Goal: Task Accomplishment & Management: Manage account settings

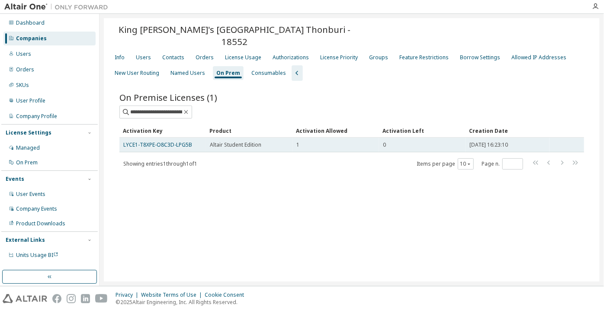
click at [173, 138] on td "LYCE1-T8XPE-O8C3D-LPG5B" at bounding box center [162, 145] width 87 height 15
click at [173, 141] on link "LYCE1-T8XPE-O8C3D-LPG5B" at bounding box center [157, 144] width 69 height 7
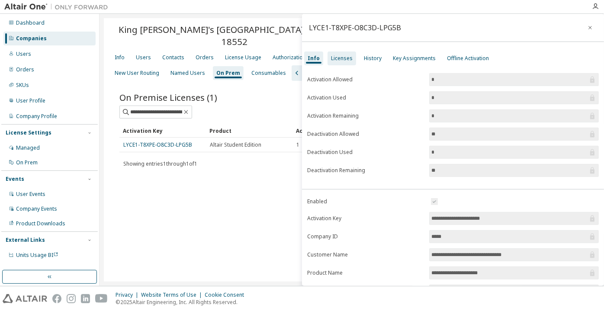
click at [337, 55] on div "Licenses" at bounding box center [342, 58] width 22 height 7
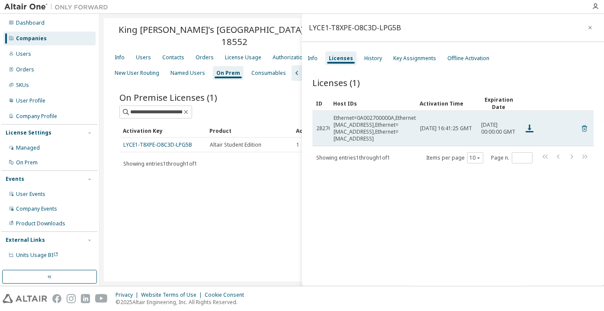
click at [581, 126] on icon at bounding box center [585, 128] width 8 height 10
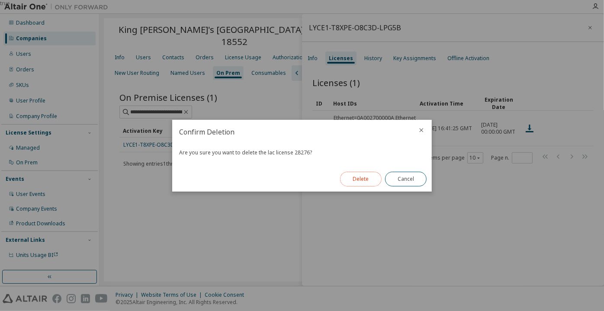
click at [360, 177] on button "Delete" at bounding box center [361, 179] width 42 height 15
click at [395, 170] on div "Close" at bounding box center [406, 179] width 52 height 25
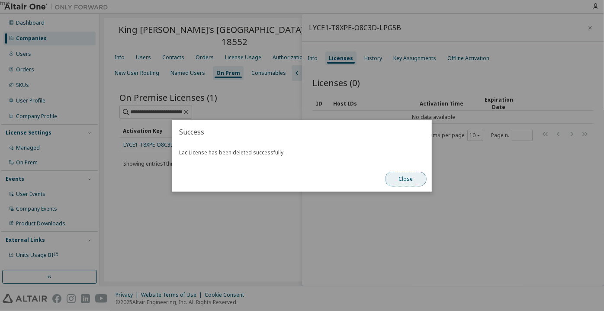
click at [404, 179] on button "Close" at bounding box center [406, 179] width 42 height 15
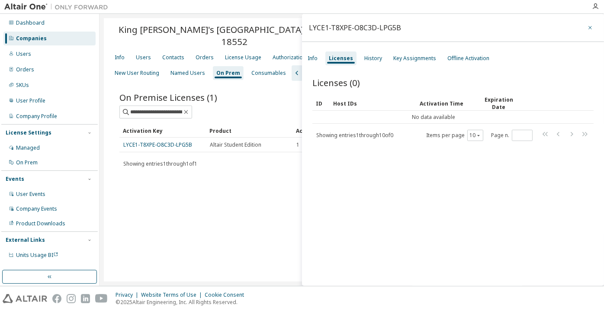
click at [587, 31] on icon "button" at bounding box center [590, 27] width 6 height 7
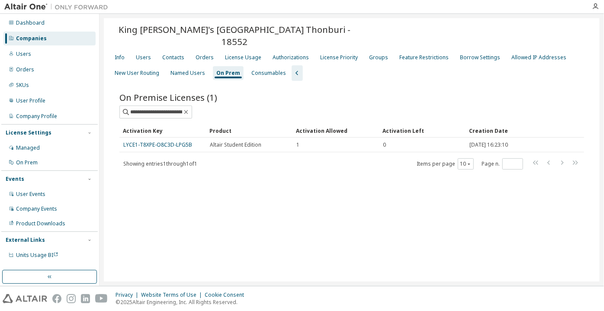
click at [82, 42] on div "Companies" at bounding box center [49, 39] width 92 height 14
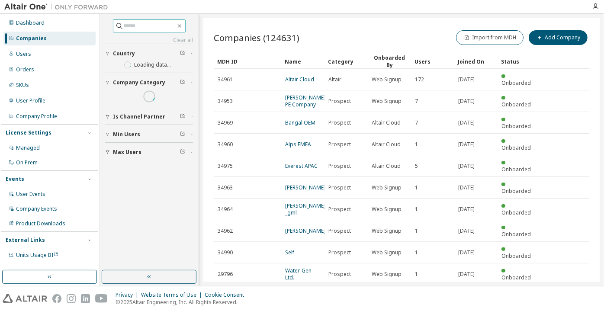
click at [129, 27] on input "text" at bounding box center [150, 26] width 52 height 9
paste input "**********"
type input "**********"
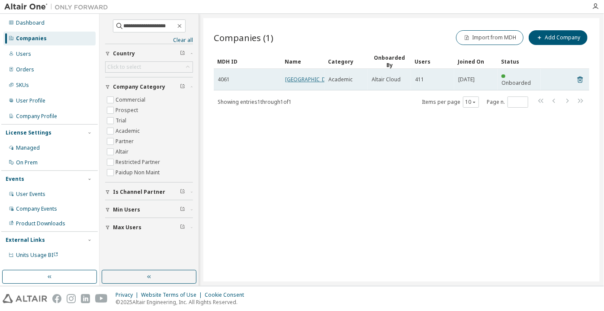
click at [297, 81] on link "[GEOGRAPHIC_DATA]" at bounding box center [311, 79] width 52 height 7
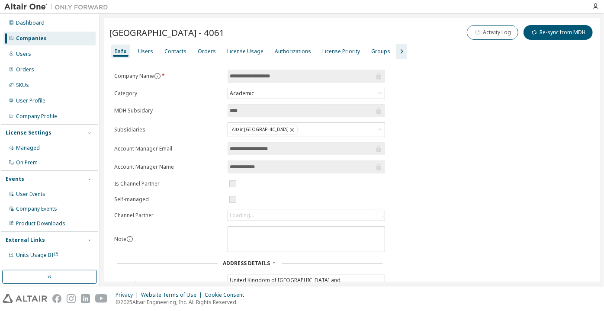
click at [396, 51] on icon "button" at bounding box center [401, 51] width 10 height 10
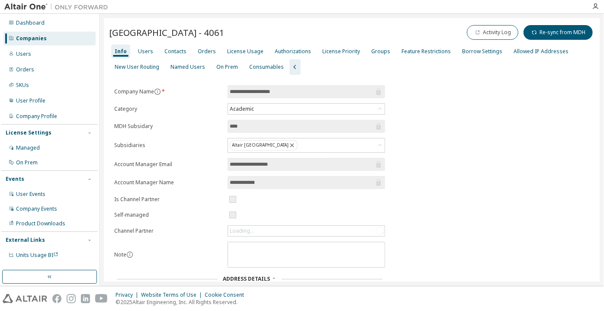
click at [222, 74] on div "Info Users Contacts Orders License Usage Authorizations License Priority Groups…" at bounding box center [351, 59] width 485 height 31
click at [222, 68] on div "On Prem" at bounding box center [227, 67] width 22 height 7
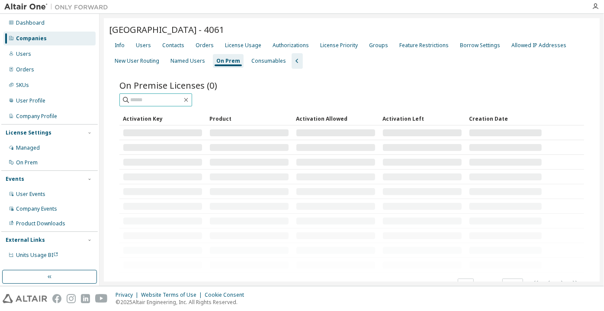
click at [156, 106] on div "On Premise Licenses (0) Clear Load Save Save As Field Operator Value Select fil…" at bounding box center [351, 184] width 465 height 211
click at [155, 102] on input "text" at bounding box center [156, 100] width 52 height 9
paste input "**********"
type input "**********"
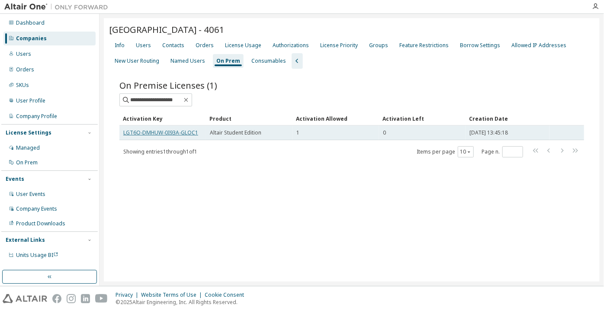
click at [160, 132] on link "LGT6O-DMHUW-0I93A-GLOC1" at bounding box center [160, 132] width 75 height 7
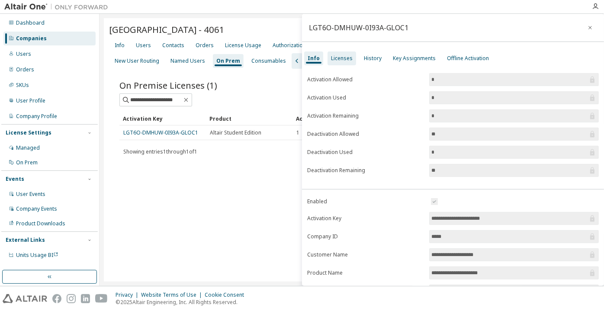
click at [339, 55] on div "Licenses" at bounding box center [342, 58] width 22 height 7
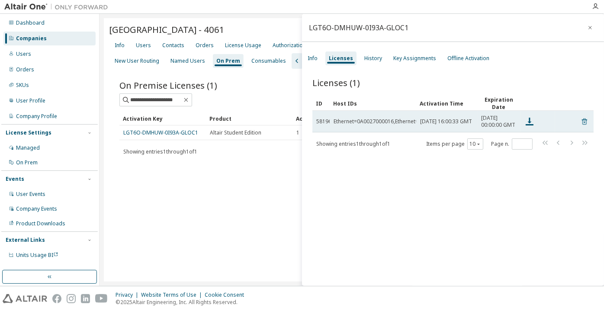
click at [581, 123] on icon at bounding box center [585, 121] width 8 height 10
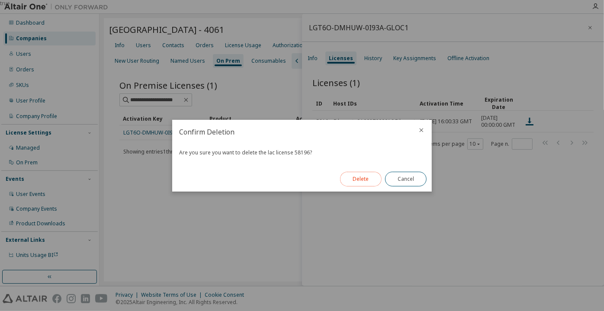
click at [366, 181] on button "Delete" at bounding box center [361, 179] width 42 height 15
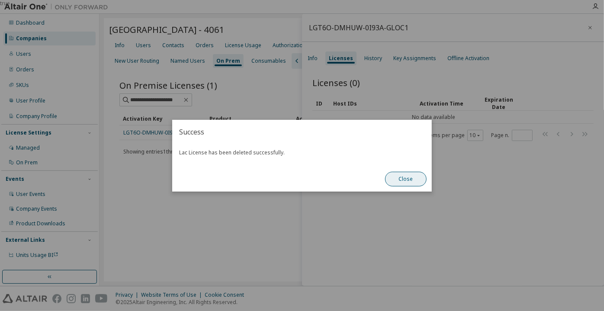
click at [413, 177] on button "Close" at bounding box center [406, 179] width 42 height 15
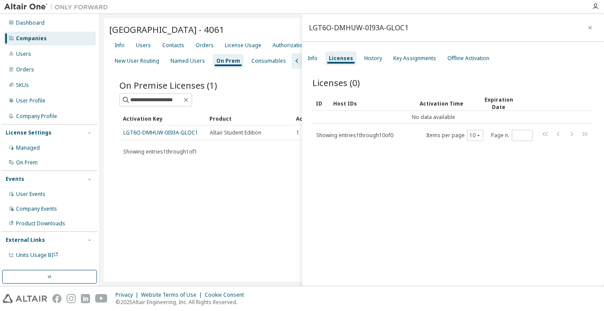
click at [587, 31] on icon "button" at bounding box center [590, 27] width 6 height 7
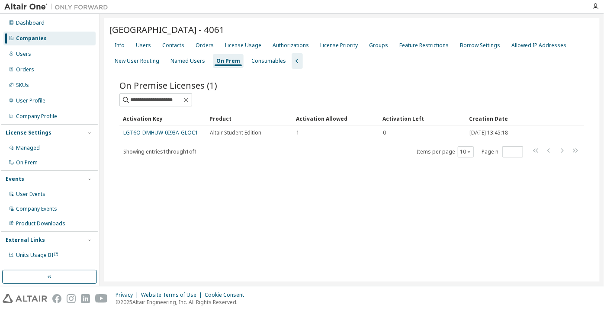
click at [131, 46] on div "Info Users Contacts Orders License Usage Authorizations License Priority Groups…" at bounding box center [351, 53] width 485 height 31
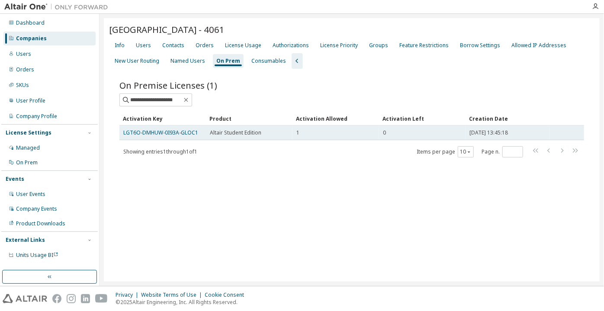
click at [177, 138] on td "LGT6O-DMHUW-0I93A-GLOC1" at bounding box center [162, 132] width 87 height 15
click at [177, 130] on link "LGT6O-DMHUW-0I93A-GLOC1" at bounding box center [160, 132] width 75 height 7
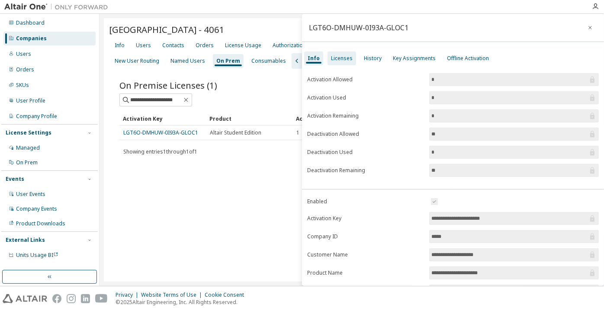
click at [343, 58] on div "Licenses" at bounding box center [342, 58] width 22 height 7
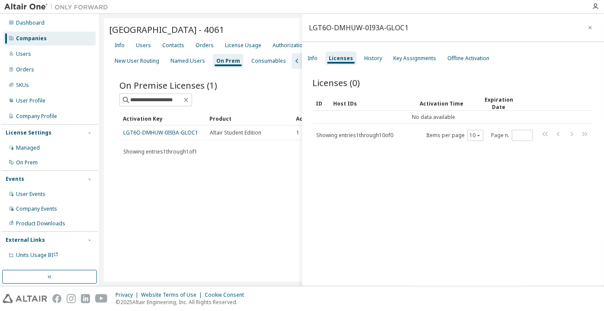
click at [44, 34] on div "Companies" at bounding box center [49, 39] width 92 height 14
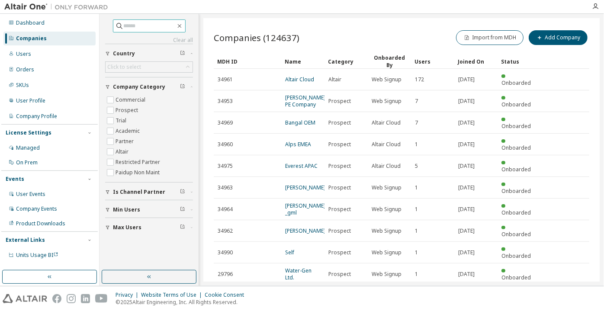
click at [131, 23] on input "text" at bounding box center [150, 26] width 52 height 9
paste input "**********"
type input "**********"
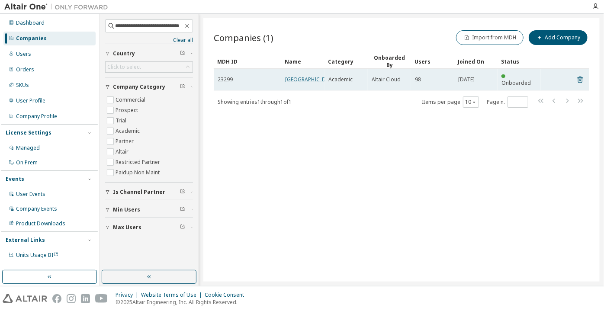
click at [289, 83] on link "[GEOGRAPHIC_DATA]" at bounding box center [311, 79] width 52 height 7
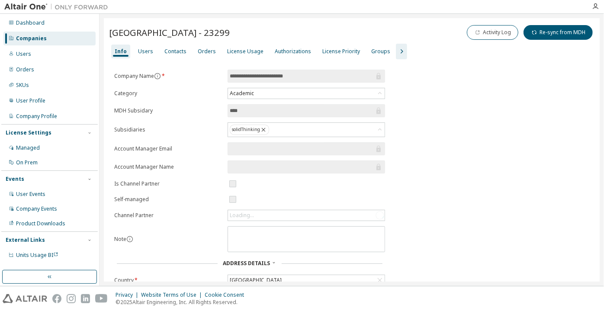
click at [396, 53] on icon "button" at bounding box center [401, 51] width 10 height 10
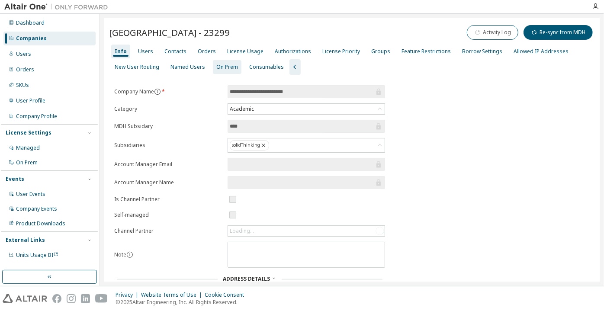
click at [216, 69] on div "On Prem" at bounding box center [227, 67] width 22 height 7
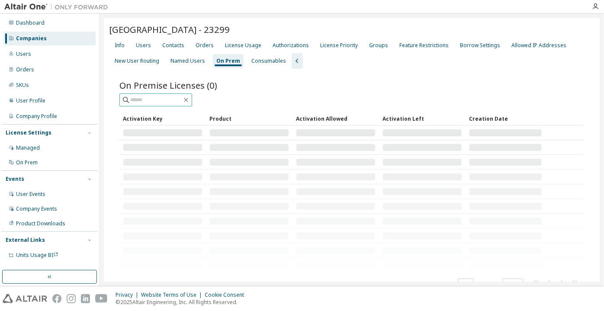
click at [181, 101] on input "text" at bounding box center [156, 100] width 52 height 9
paste input "**********"
type input "**********"
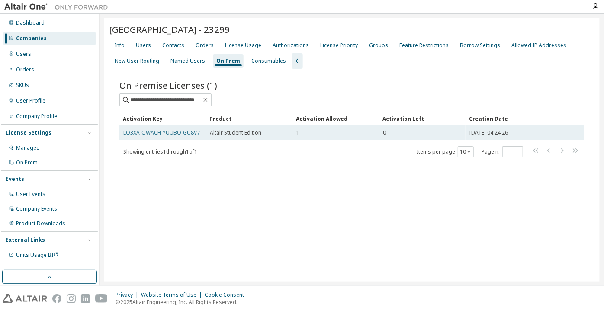
scroll to position [0, 0]
click at [187, 132] on link "LO3XA-OWACH-YUUBO-GU8V7" at bounding box center [161, 132] width 77 height 7
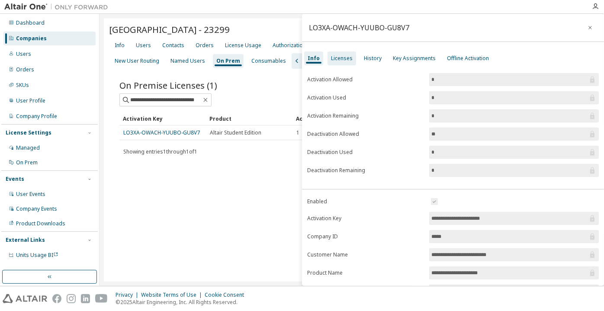
click at [336, 55] on div "Licenses" at bounding box center [342, 58] width 22 height 7
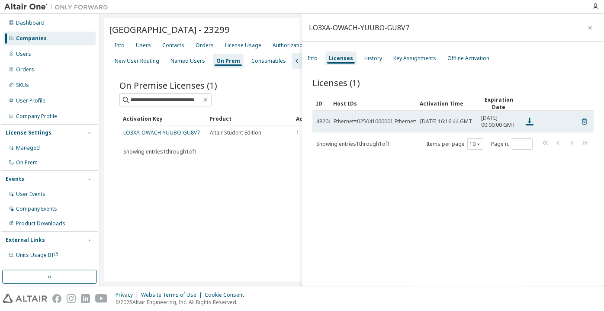
click at [583, 127] on icon at bounding box center [585, 121] width 8 height 10
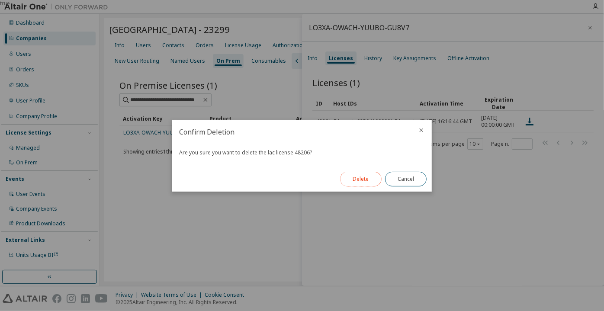
click at [358, 181] on button "Delete" at bounding box center [361, 179] width 42 height 15
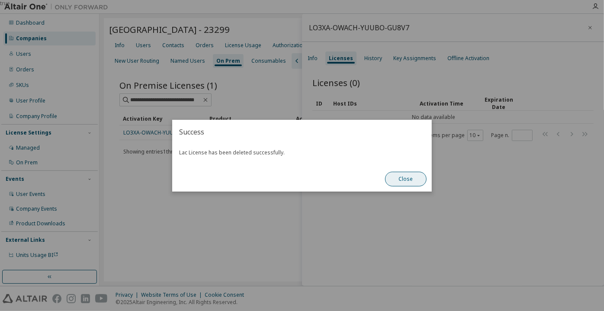
click at [404, 177] on button "Close" at bounding box center [406, 179] width 42 height 15
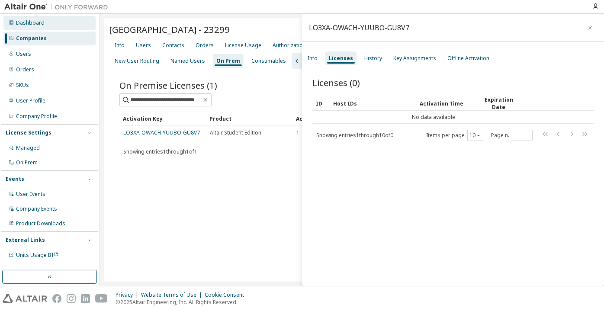
drag, startPoint x: 29, startPoint y: 38, endPoint x: 35, endPoint y: 27, distance: 12.6
click at [29, 38] on div "Companies" at bounding box center [31, 38] width 31 height 7
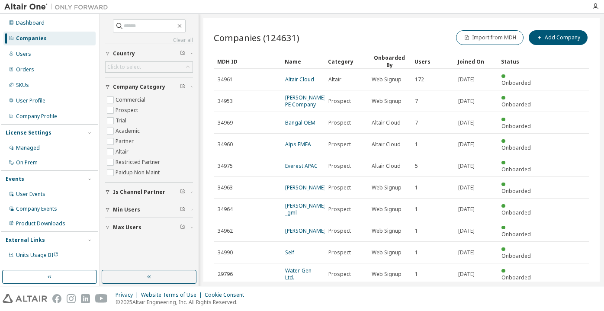
click at [135, 28] on input "text" at bounding box center [150, 26] width 52 height 9
type input "**********"
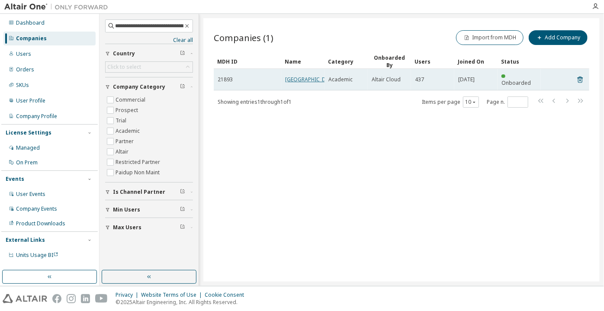
click at [294, 83] on link "Universiti Malaysia Perlis" at bounding box center [311, 79] width 52 height 7
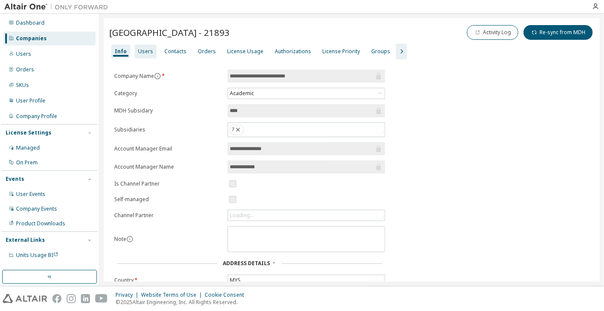
click at [136, 55] on div "Users" at bounding box center [146, 52] width 22 height 14
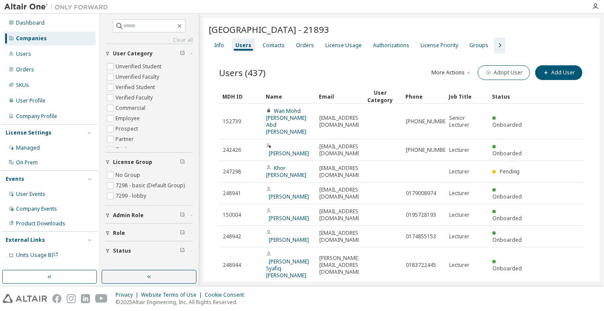
click at [494, 40] on icon "button" at bounding box center [499, 45] width 10 height 10
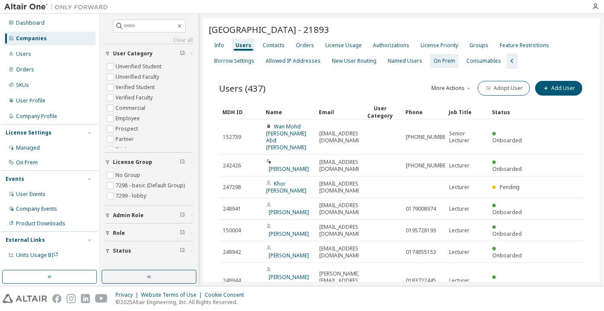
click at [436, 64] on div "On Prem" at bounding box center [444, 61] width 29 height 14
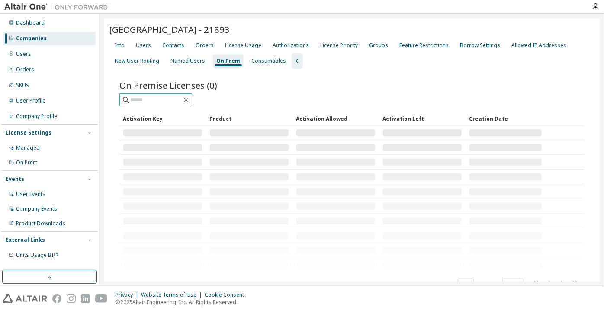
click at [173, 95] on span at bounding box center [155, 99] width 73 height 13
click at [172, 97] on input "text" at bounding box center [156, 100] width 52 height 9
paste input "**********"
type input "**********"
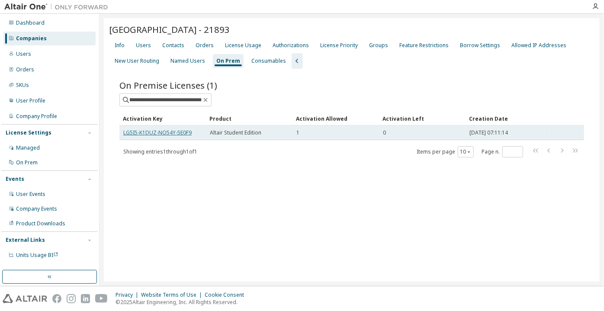
scroll to position [0, 0]
click at [174, 130] on link "LG5I5-K1DUZ-NO54Y-5E0F9" at bounding box center [157, 132] width 68 height 7
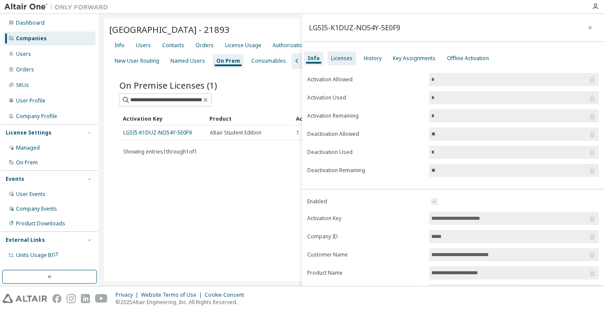
click at [331, 53] on div "Licenses" at bounding box center [341, 58] width 29 height 14
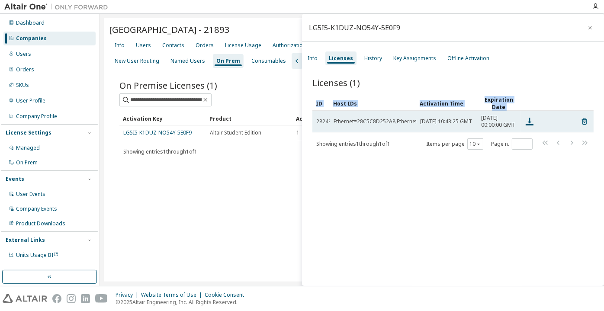
click at [584, 124] on tr "28249 Ethernet=28C5C8D252A8,Ethernet=0250F28EE518,Ethernet=00FF2CA21E09,Etherne…" at bounding box center [452, 122] width 281 height 22
click at [581, 122] on icon at bounding box center [585, 121] width 8 height 10
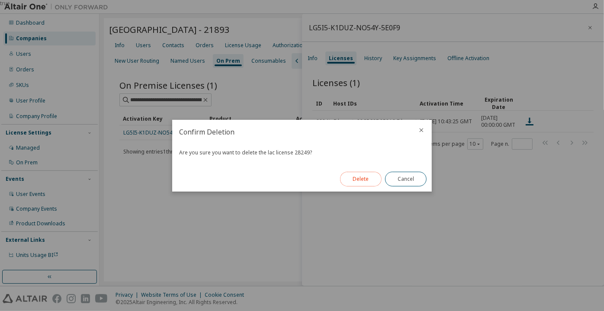
click at [357, 175] on button "Delete" at bounding box center [361, 179] width 42 height 15
click at [397, 176] on button "Close" at bounding box center [406, 179] width 42 height 15
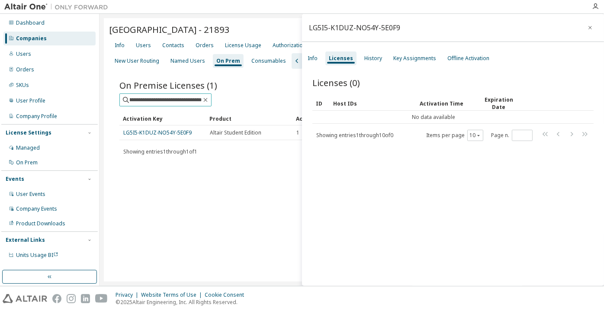
scroll to position [0, 31]
drag, startPoint x: 192, startPoint y: 99, endPoint x: 212, endPoint y: 100, distance: 20.4
click at [212, 100] on div "**********" at bounding box center [351, 99] width 465 height 13
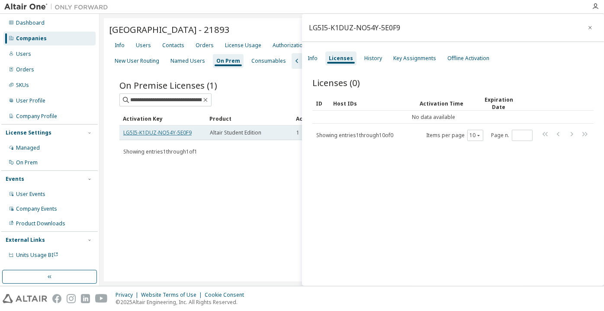
click at [172, 132] on link "LG5I5-K1DUZ-NO54Y-5E0F9" at bounding box center [157, 132] width 68 height 7
drag, startPoint x: 60, startPoint y: 36, endPoint x: 80, endPoint y: 32, distance: 20.8
click at [61, 36] on div "Companies" at bounding box center [49, 39] width 92 height 14
